Goal: Transaction & Acquisition: Purchase product/service

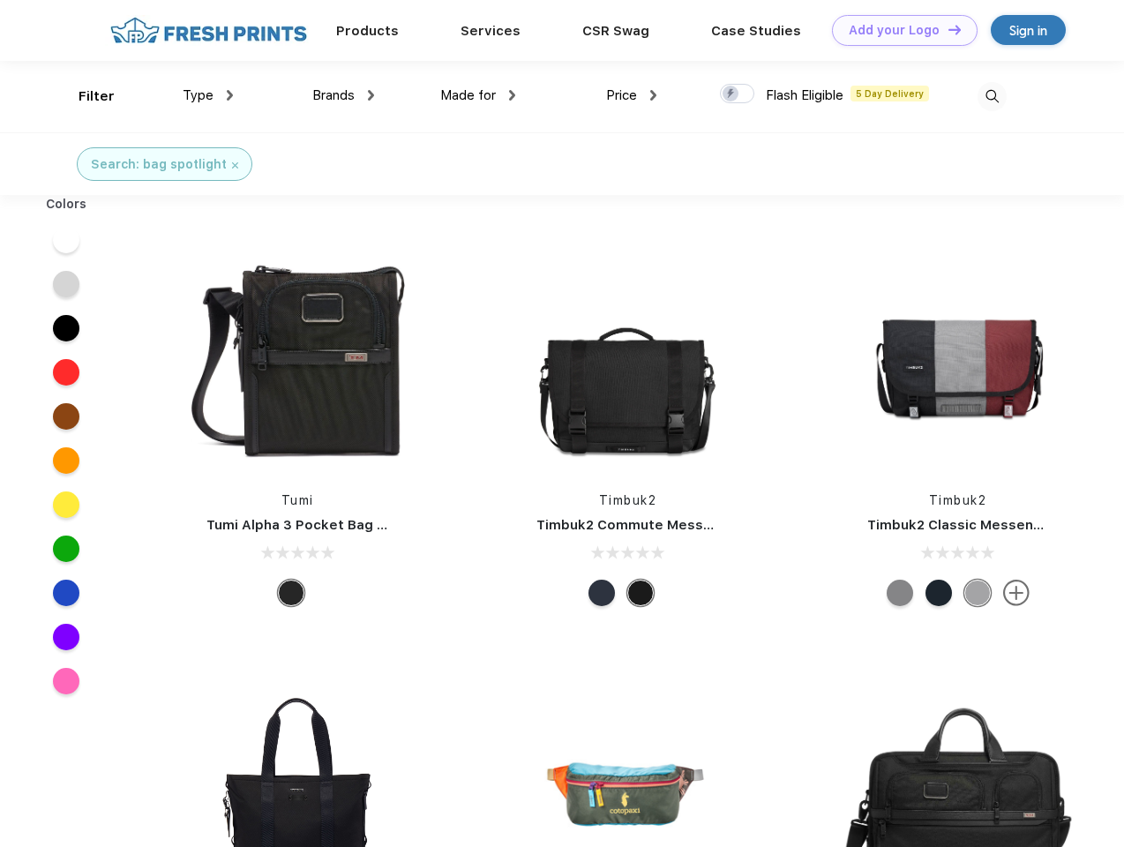
click at [898, 30] on link "Add your Logo Design Tool" at bounding box center [905, 30] width 146 height 31
click at [0, 0] on div "Design Tool" at bounding box center [0, 0] width 0 height 0
click at [946, 29] on link "Add your Logo Design Tool" at bounding box center [905, 30] width 146 height 31
click at [85, 96] on div "Filter" at bounding box center [96, 96] width 36 height 20
click at [208, 95] on span "Type" at bounding box center [198, 95] width 31 height 16
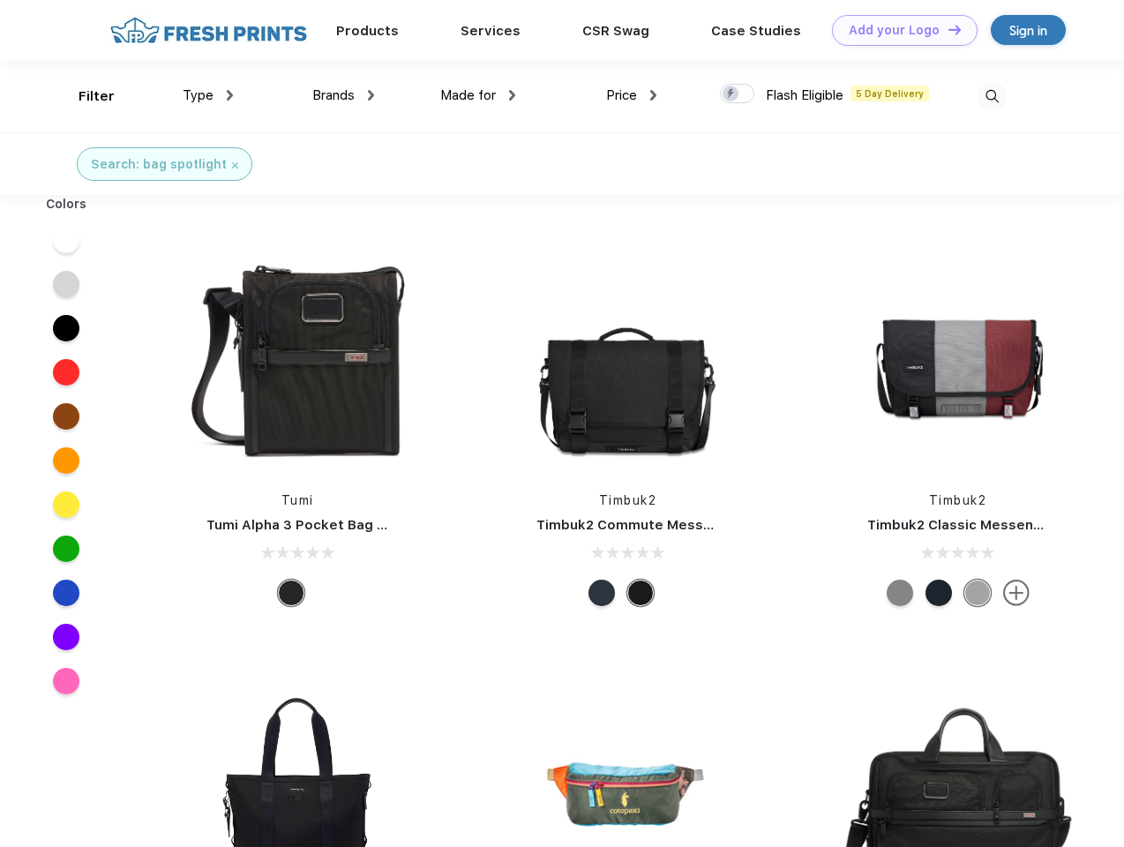
click at [343, 95] on span "Brands" at bounding box center [333, 95] width 42 height 16
click at [478, 95] on span "Made for" at bounding box center [468, 95] width 56 height 16
click at [631, 95] on span "Price" at bounding box center [621, 95] width 31 height 16
click at [737, 94] on div at bounding box center [737, 93] width 34 height 19
click at [731, 94] on input "checkbox" at bounding box center [725, 88] width 11 height 11
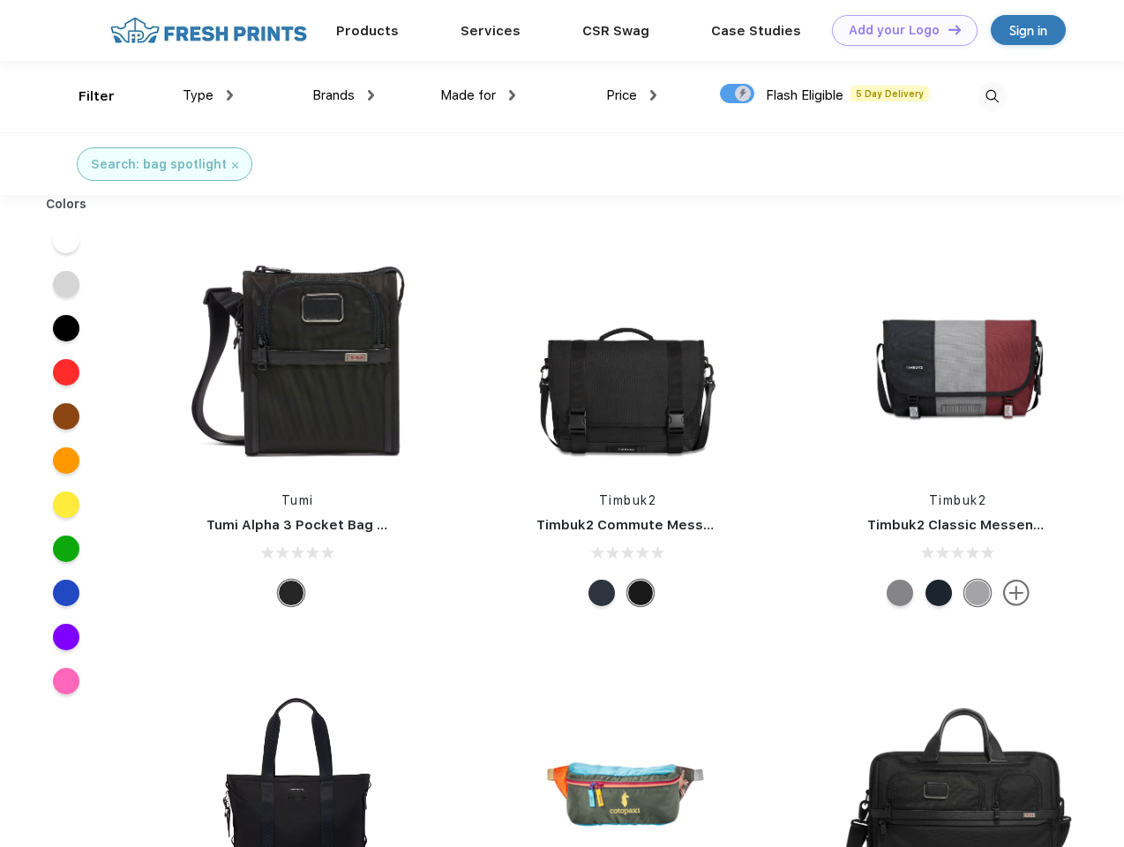
click at [991, 96] on img at bounding box center [991, 96] width 29 height 29
